Goal: Navigation & Orientation: Find specific page/section

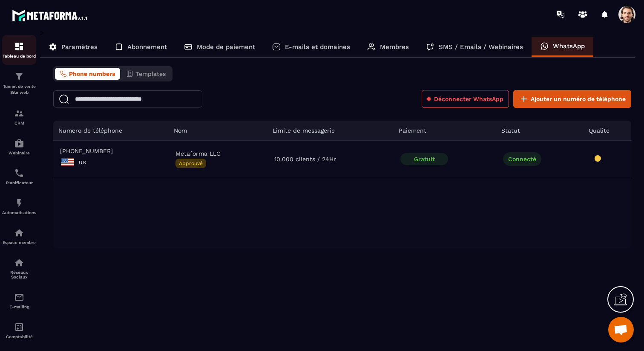
click at [17, 55] on p "Tableau de bord" at bounding box center [19, 56] width 34 height 5
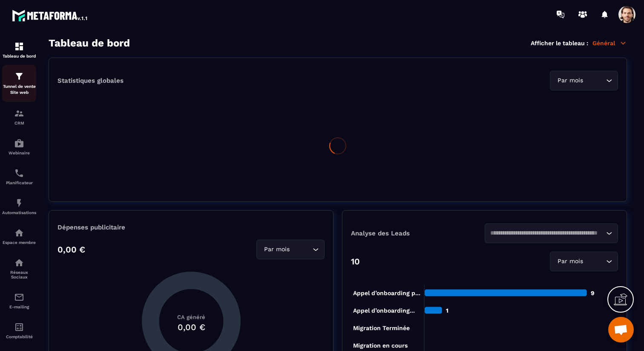
click at [17, 89] on p "Tunnel de vente Site web" at bounding box center [19, 89] width 34 height 12
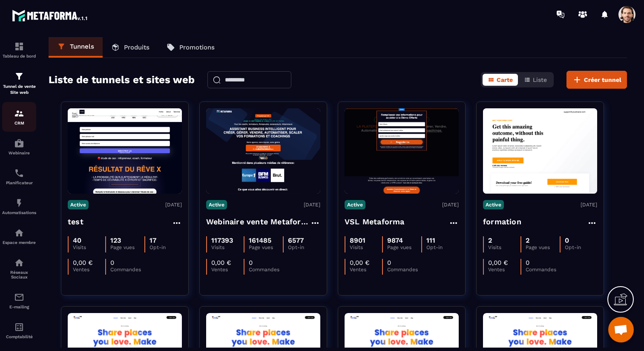
click at [19, 120] on div "CRM" at bounding box center [19, 116] width 34 height 17
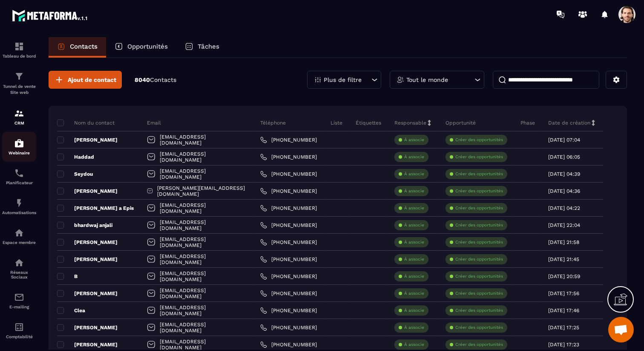
click at [18, 151] on p "Webinaire" at bounding box center [19, 152] width 34 height 5
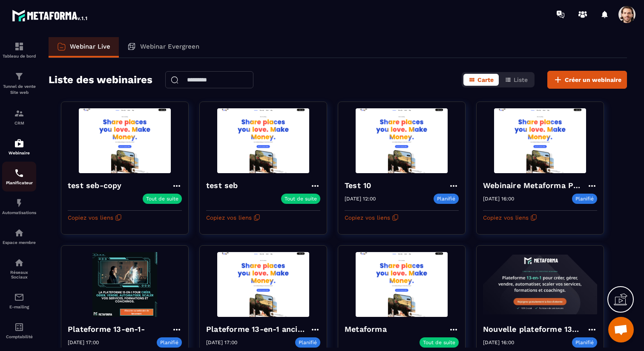
click at [22, 174] on img at bounding box center [19, 173] width 10 height 10
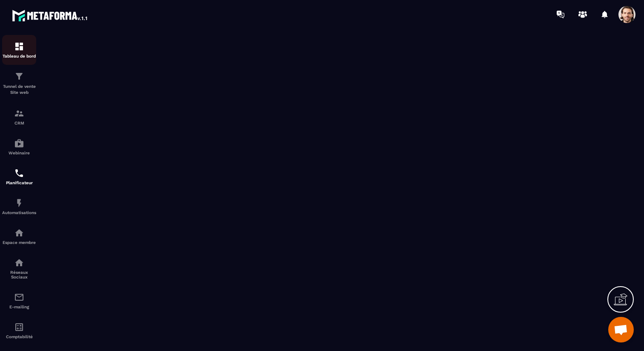
click at [20, 54] on p "Tableau de bord" at bounding box center [19, 56] width 34 height 5
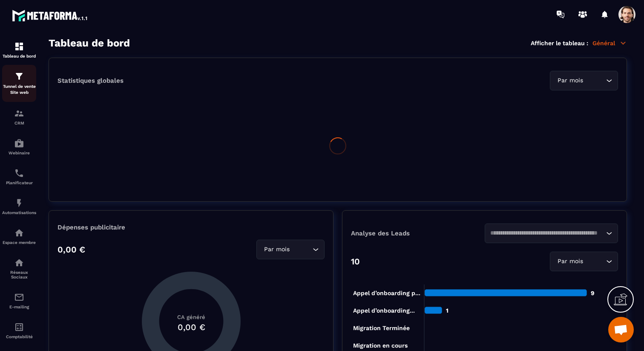
click at [23, 81] on img at bounding box center [19, 76] width 10 height 10
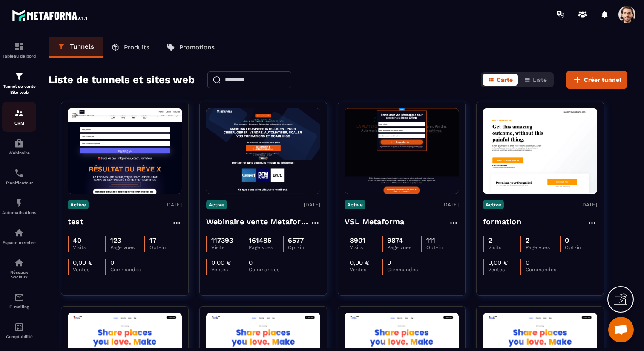
click at [26, 110] on div "CRM" at bounding box center [19, 116] width 34 height 17
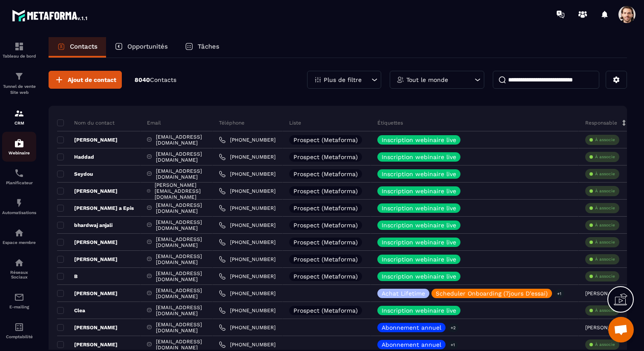
click at [23, 145] on img at bounding box center [19, 143] width 10 height 10
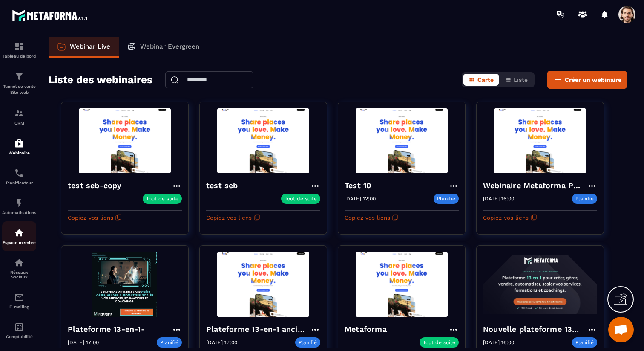
click at [15, 236] on img at bounding box center [19, 232] width 10 height 10
